Goal: Find specific page/section: Find specific page/section

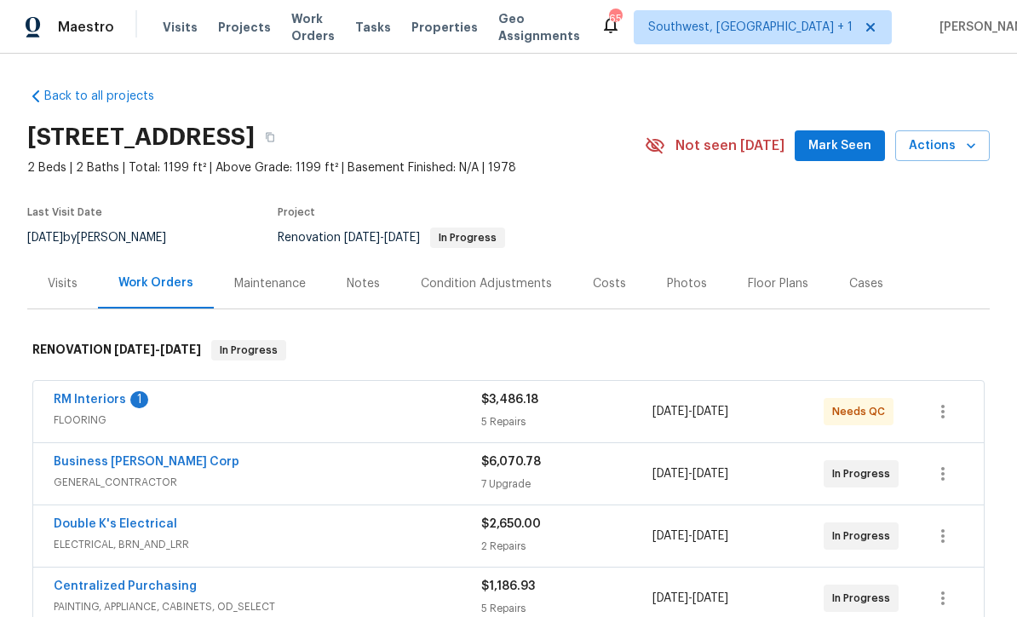
scroll to position [1, 0]
click at [240, 34] on span "Projects" at bounding box center [244, 27] width 53 height 17
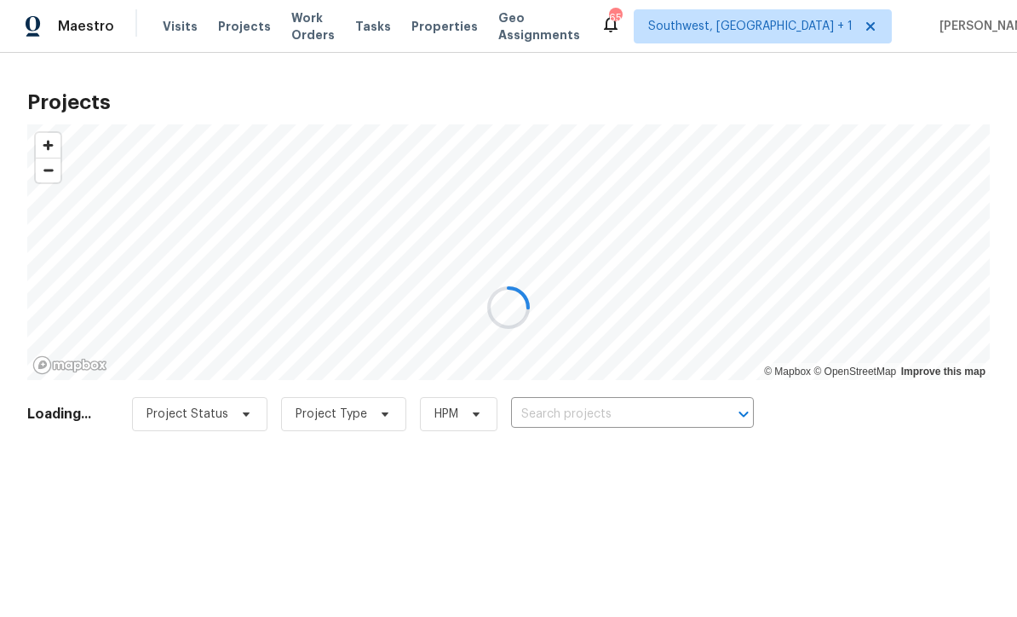
click at [589, 413] on div at bounding box center [508, 308] width 1017 height 617
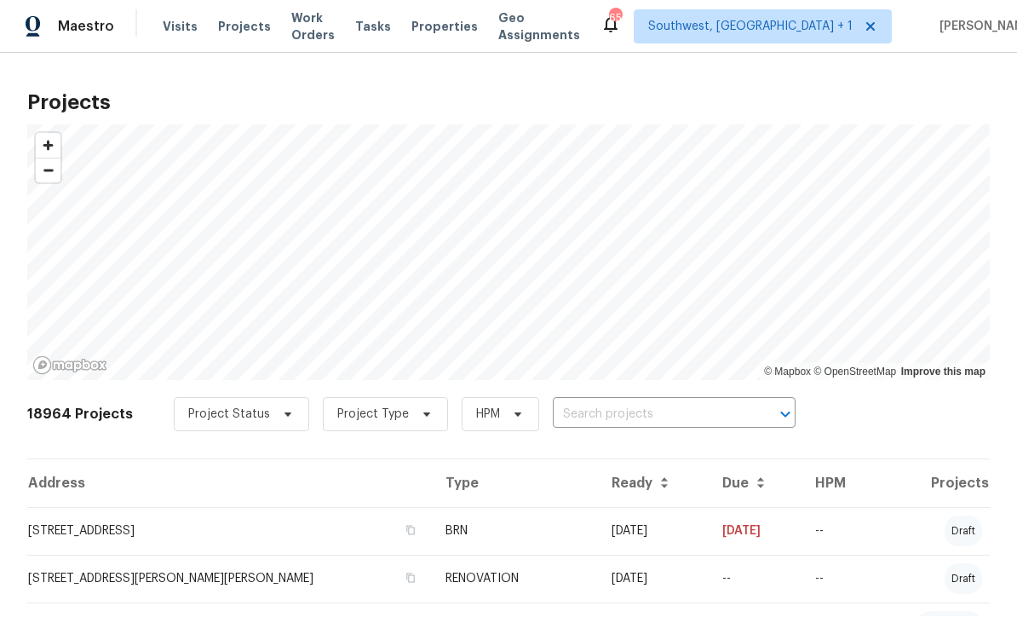
scroll to position [1, 0]
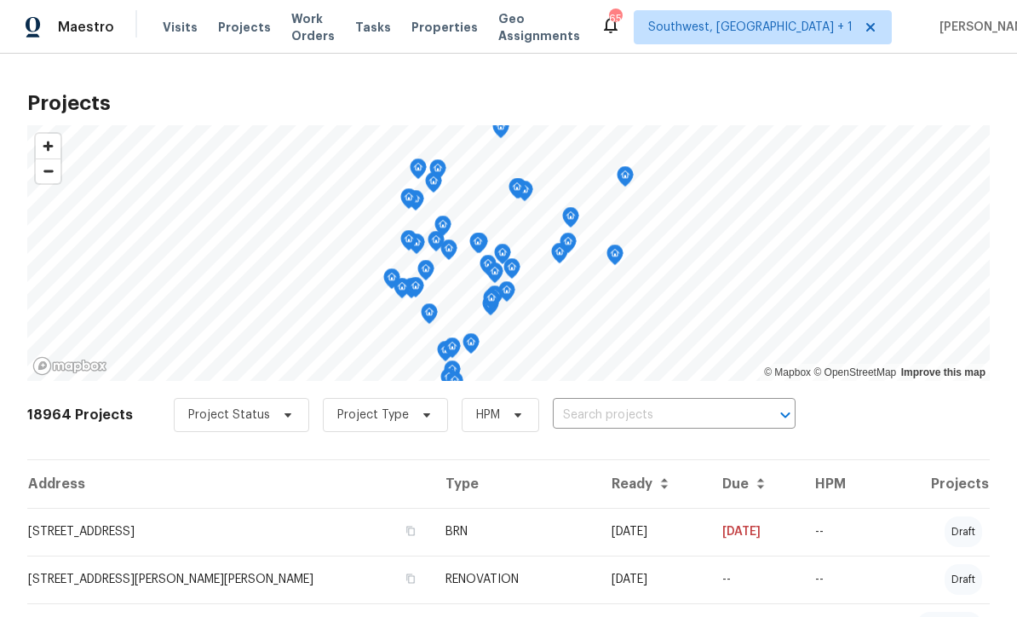
click at [580, 410] on input "text" at bounding box center [650, 415] width 195 height 26
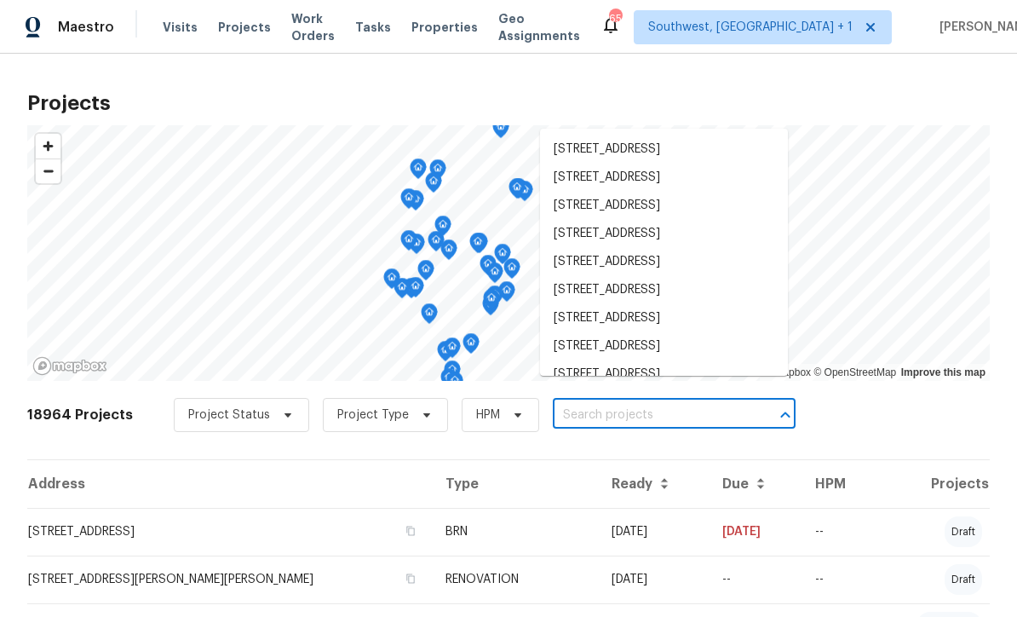
scroll to position [0, 0]
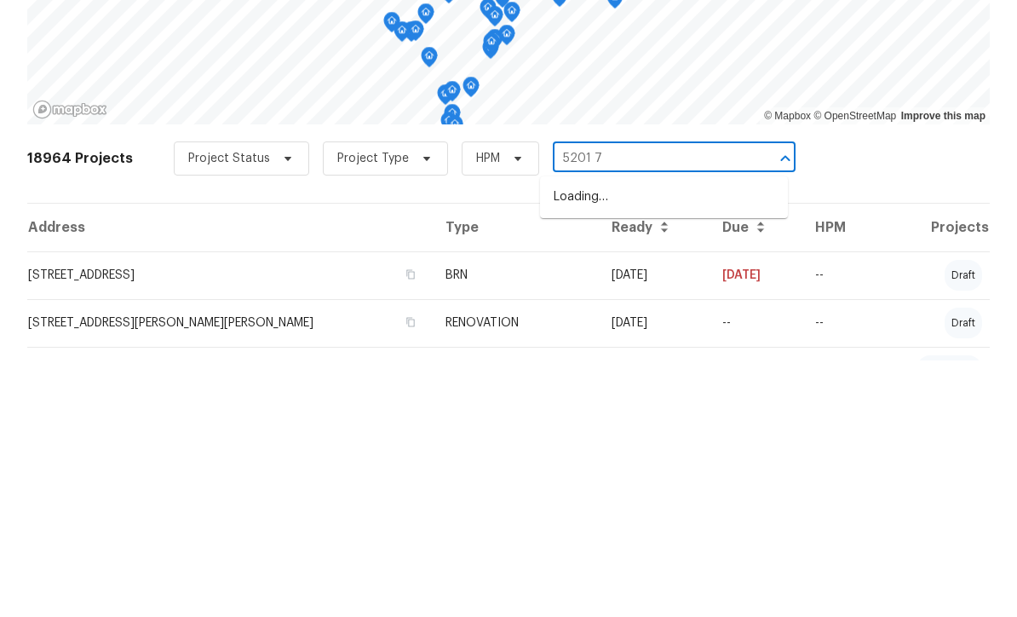
type input "5201 72"
click at [650, 440] on li "[STREET_ADDRESS]" at bounding box center [664, 454] width 248 height 28
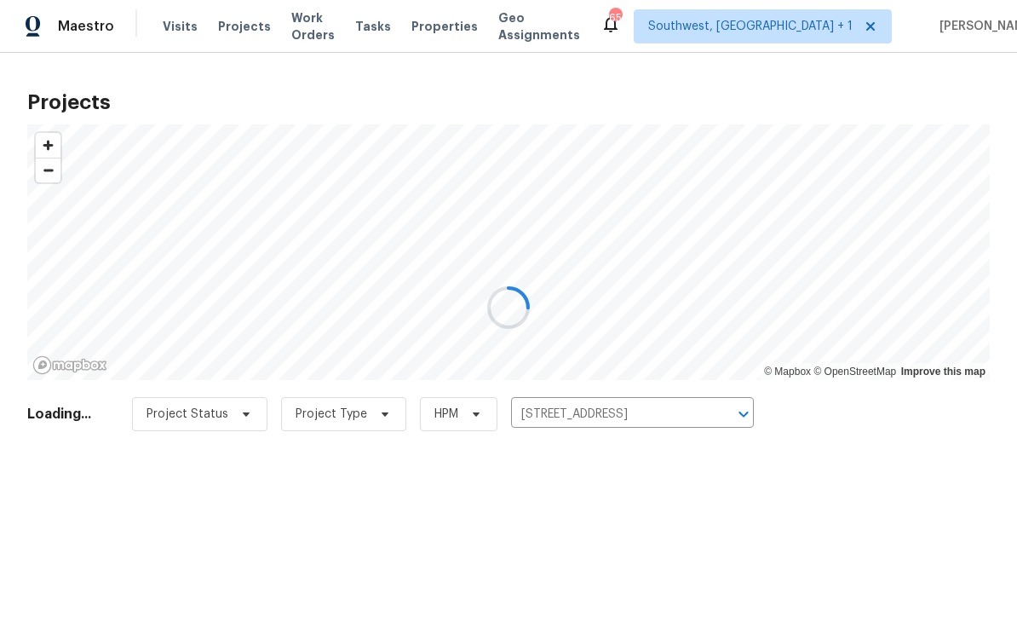
scroll to position [1, 0]
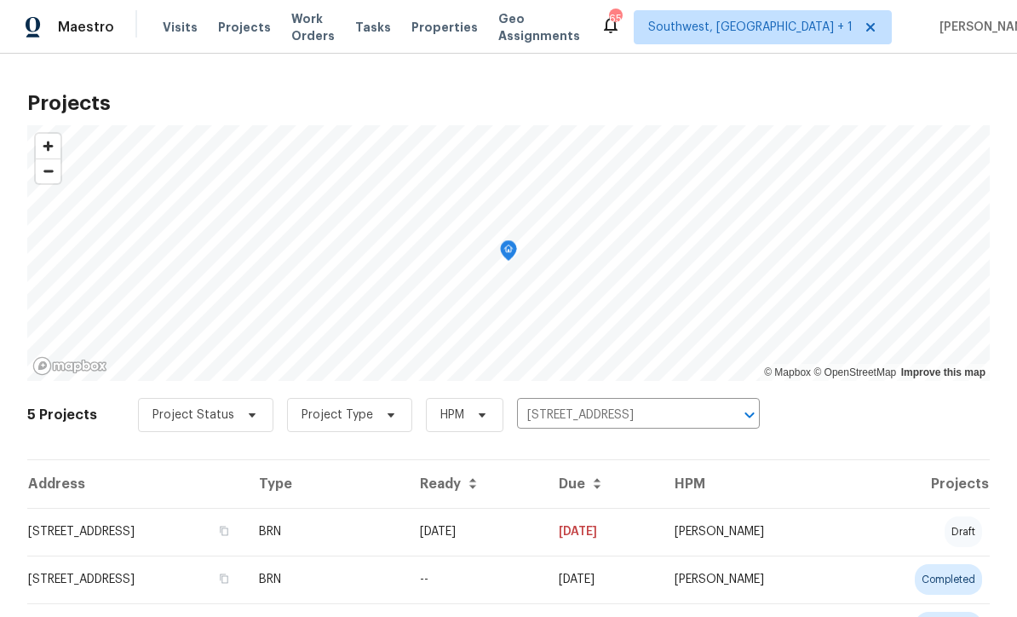
click at [545, 535] on td "[DATE]" at bounding box center [475, 532] width 139 height 48
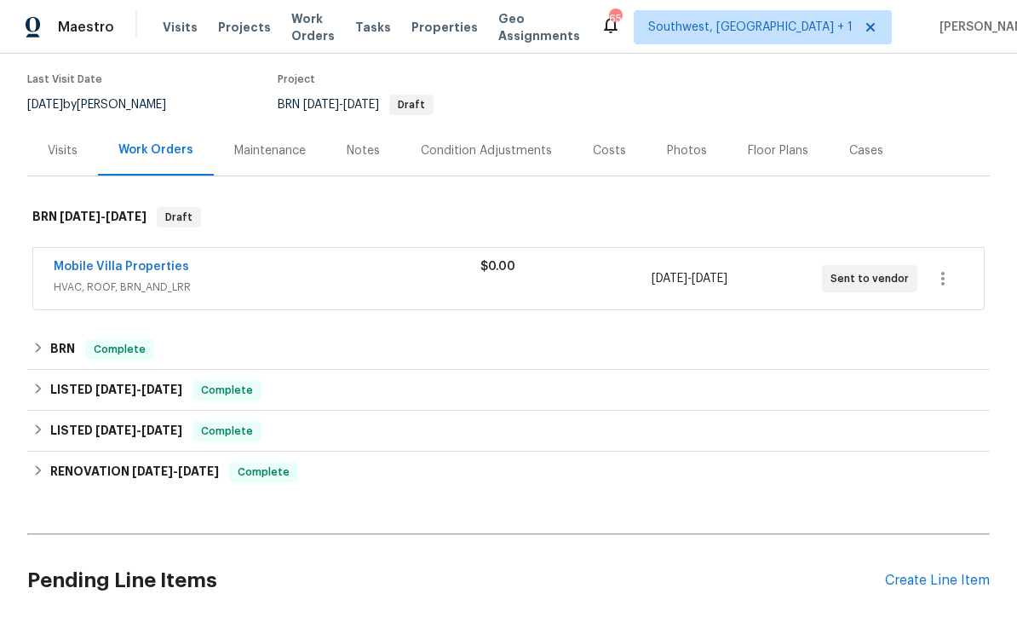
scroll to position [132, 0]
click at [382, 260] on div "Mobile Villa Properties" at bounding box center [267, 269] width 427 height 20
